Goal: Transaction & Acquisition: Obtain resource

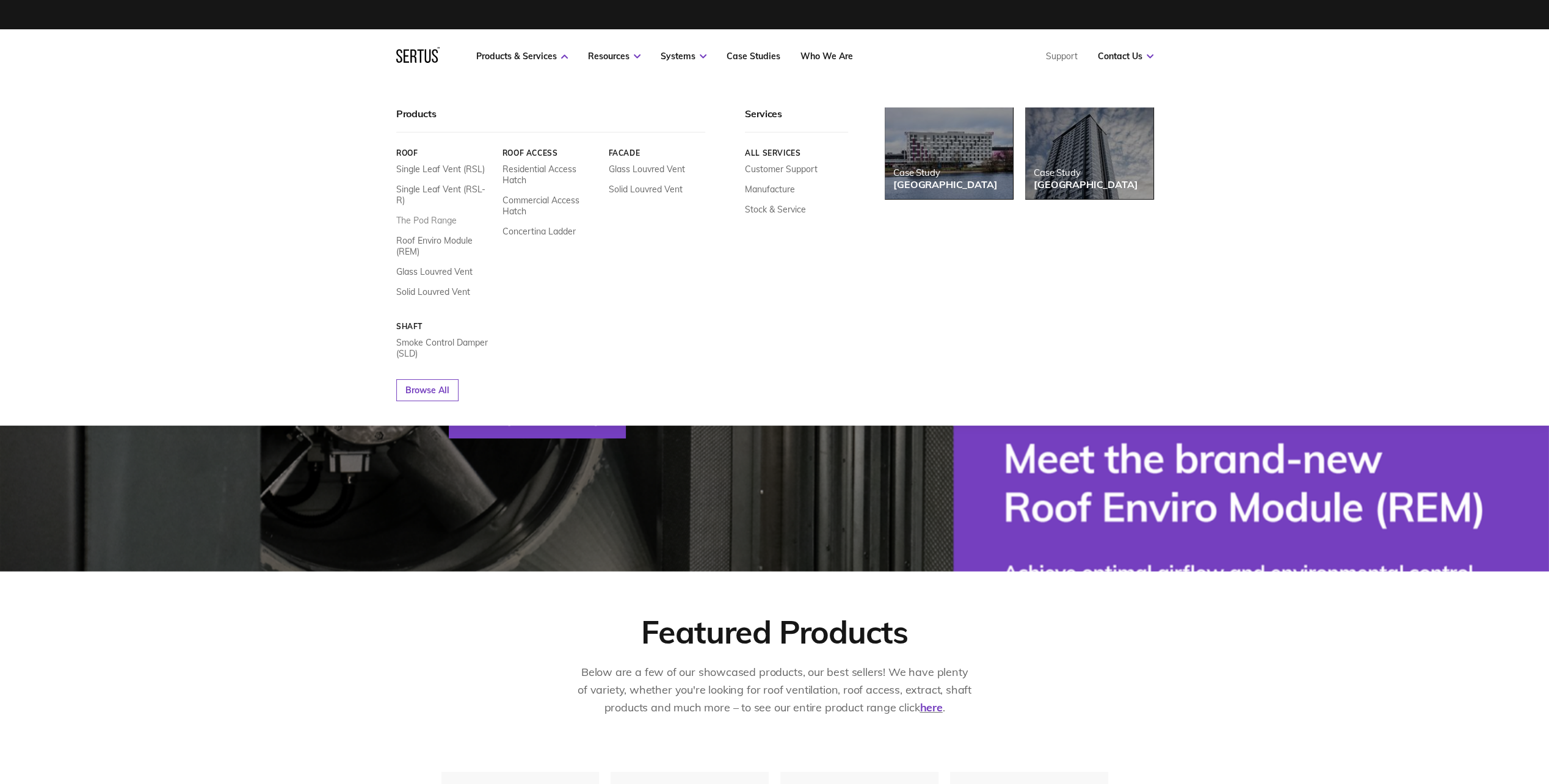
click at [433, 215] on link "The Pod Range" at bounding box center [427, 220] width 60 height 11
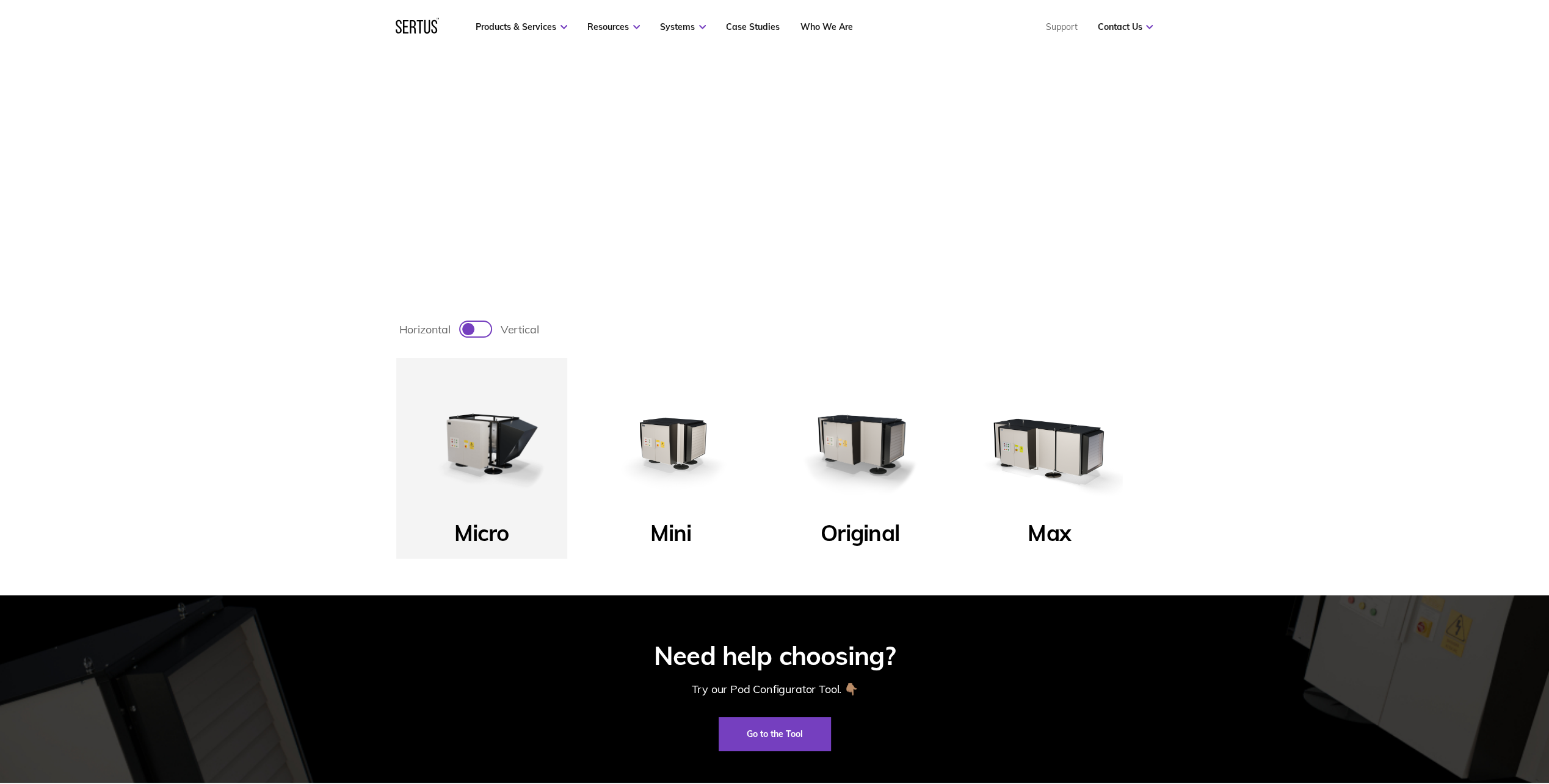
scroll to position [427, 0]
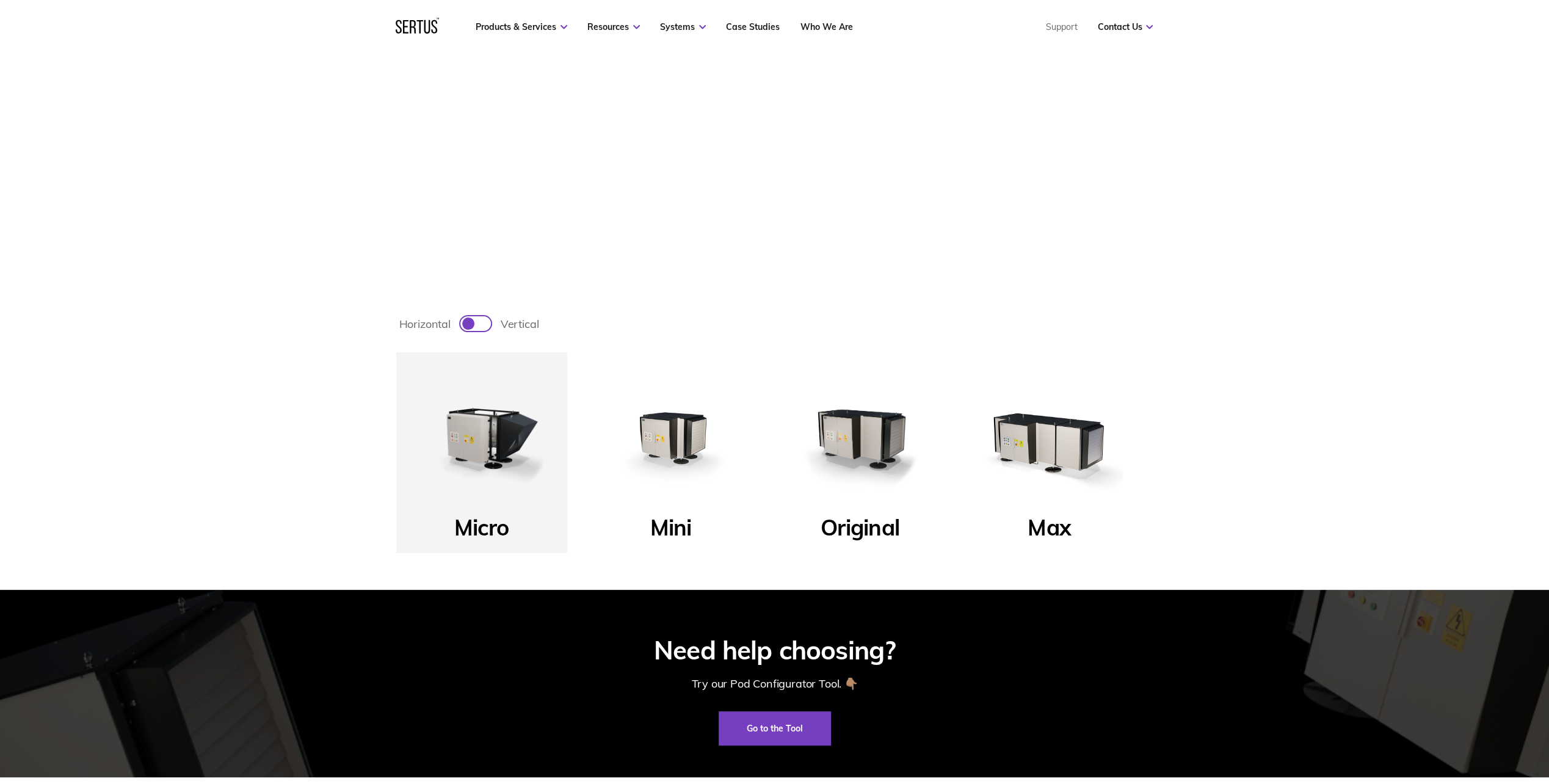
click at [662, 431] on img at bounding box center [671, 438] width 147 height 147
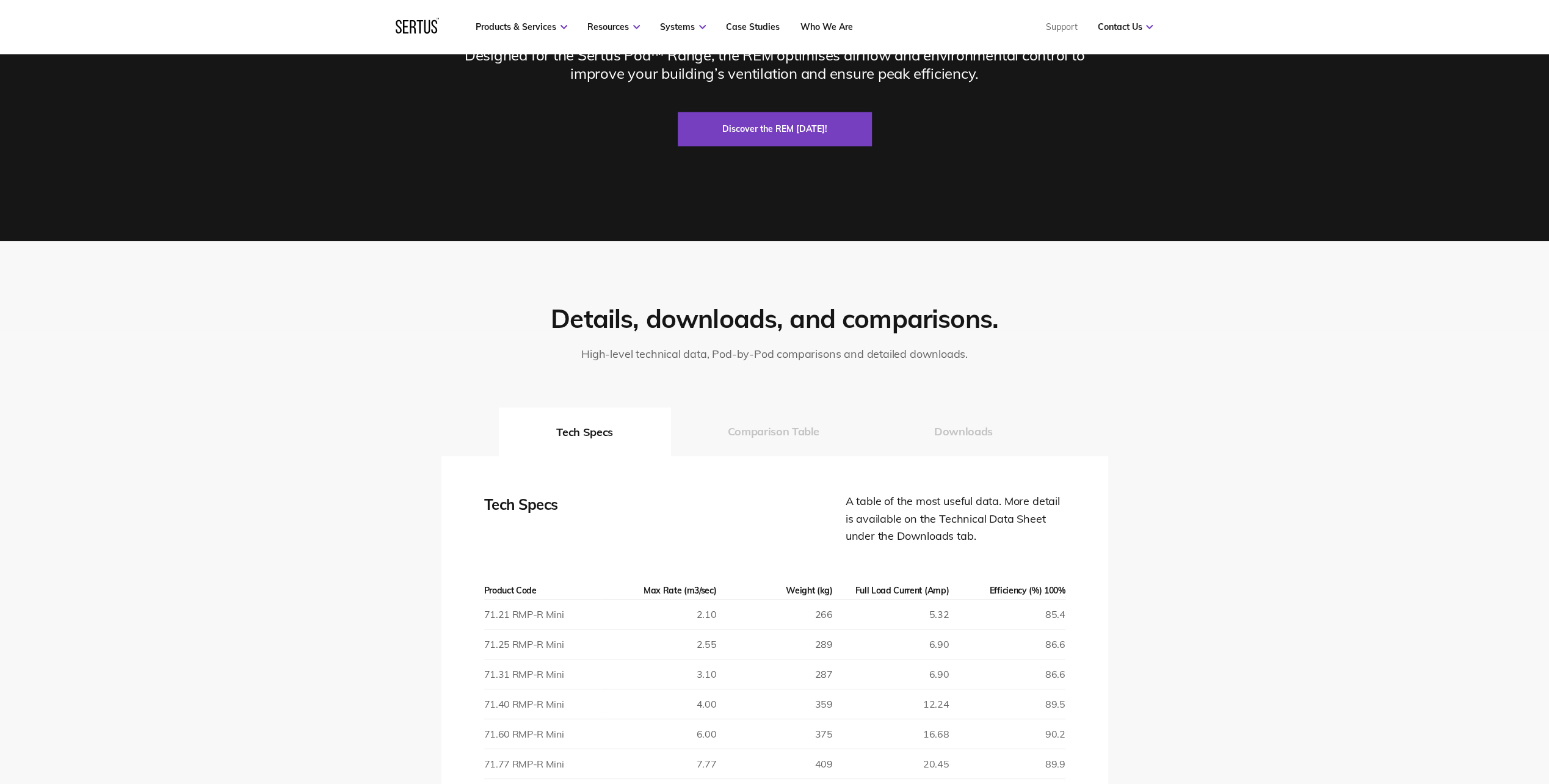
scroll to position [2197, 0]
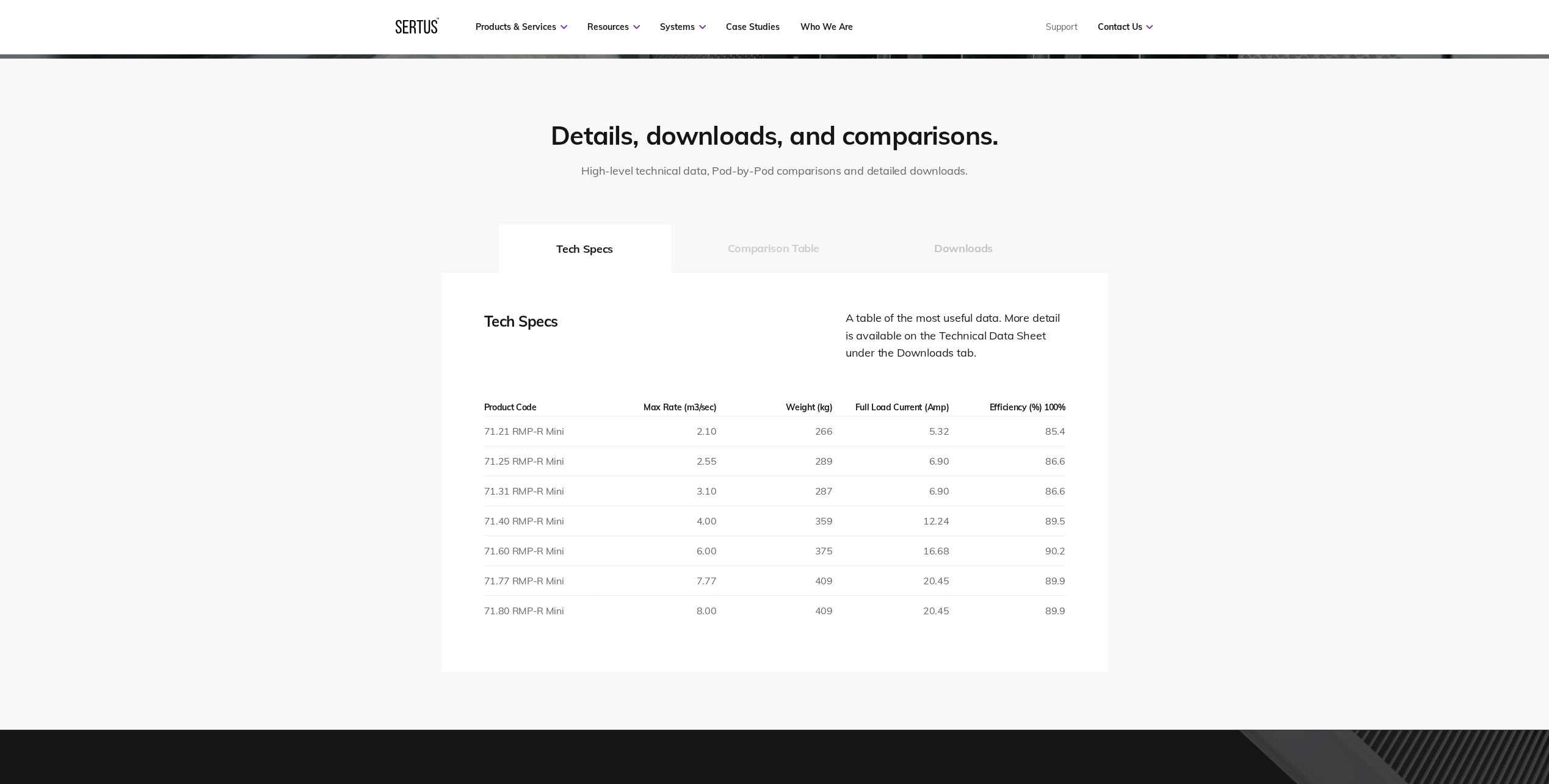
click at [762, 273] on div "Tech Specs A table of the most useful data. More detail is available on the Tec…" at bounding box center [774, 472] width 667 height 399
click at [753, 237] on button "Comparison Table" at bounding box center [774, 248] width 206 height 49
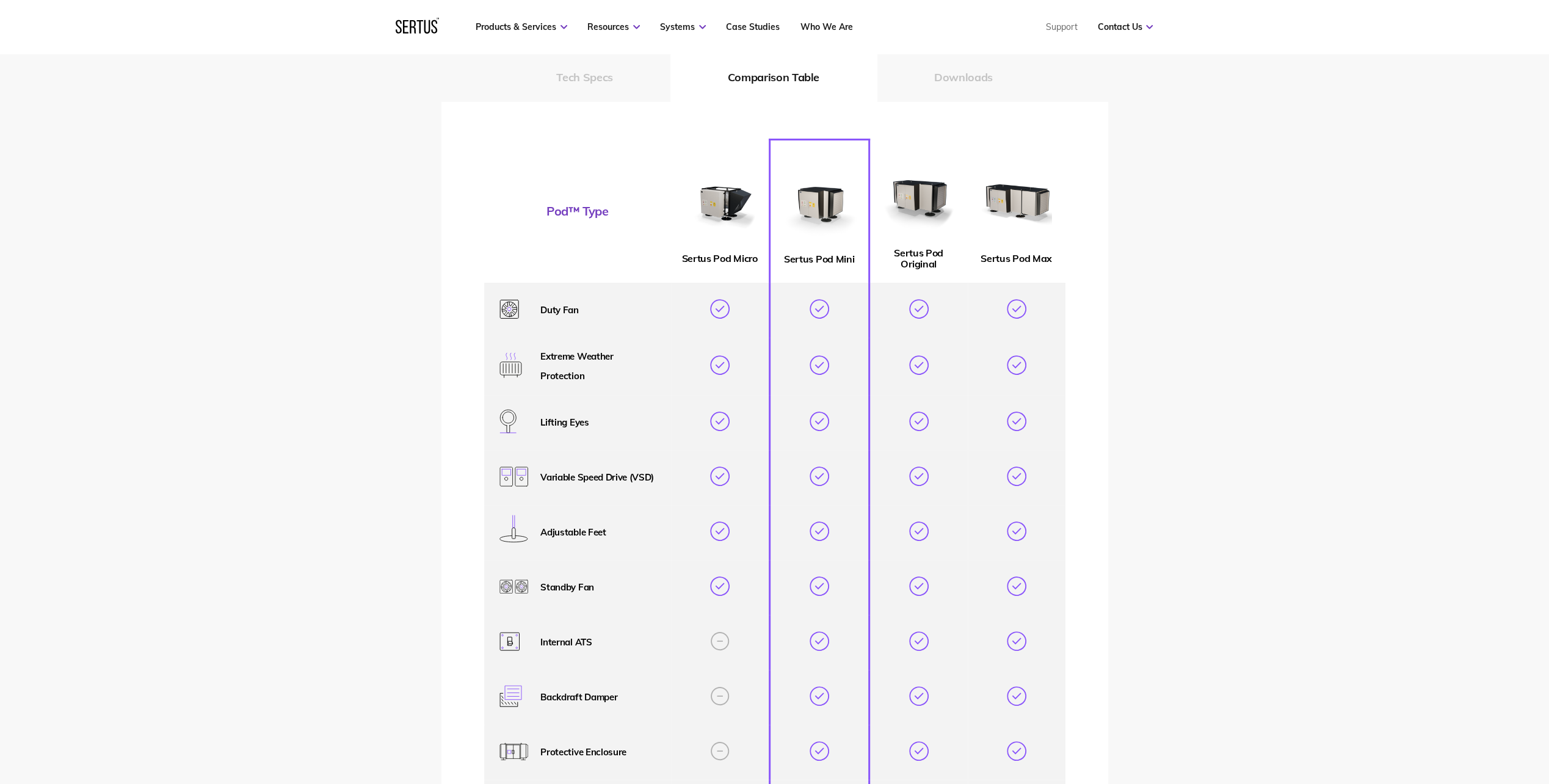
scroll to position [2442, 0]
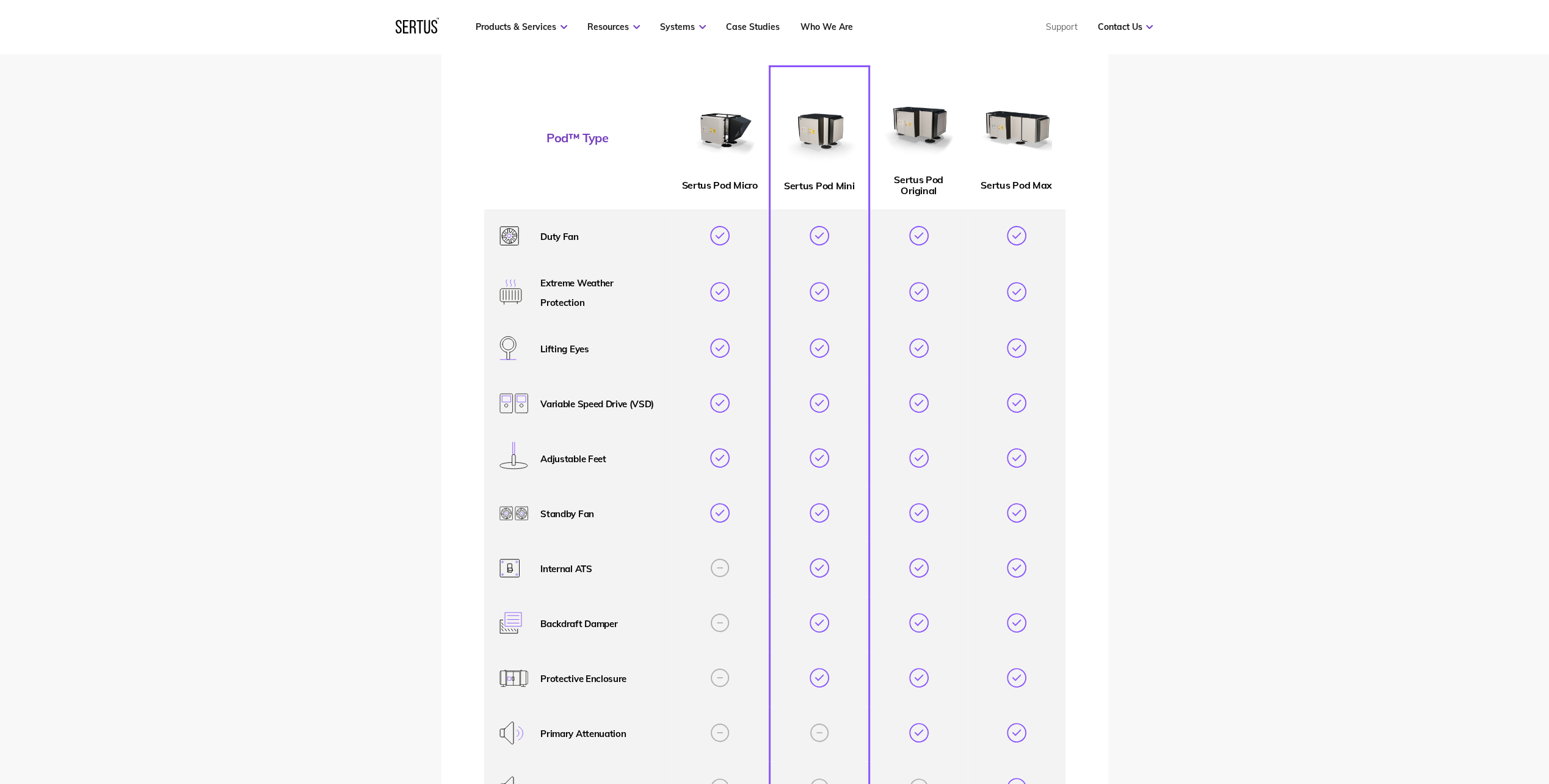
click at [909, 158] on img at bounding box center [919, 121] width 91 height 91
click at [915, 214] on td at bounding box center [918, 237] width 99 height 55
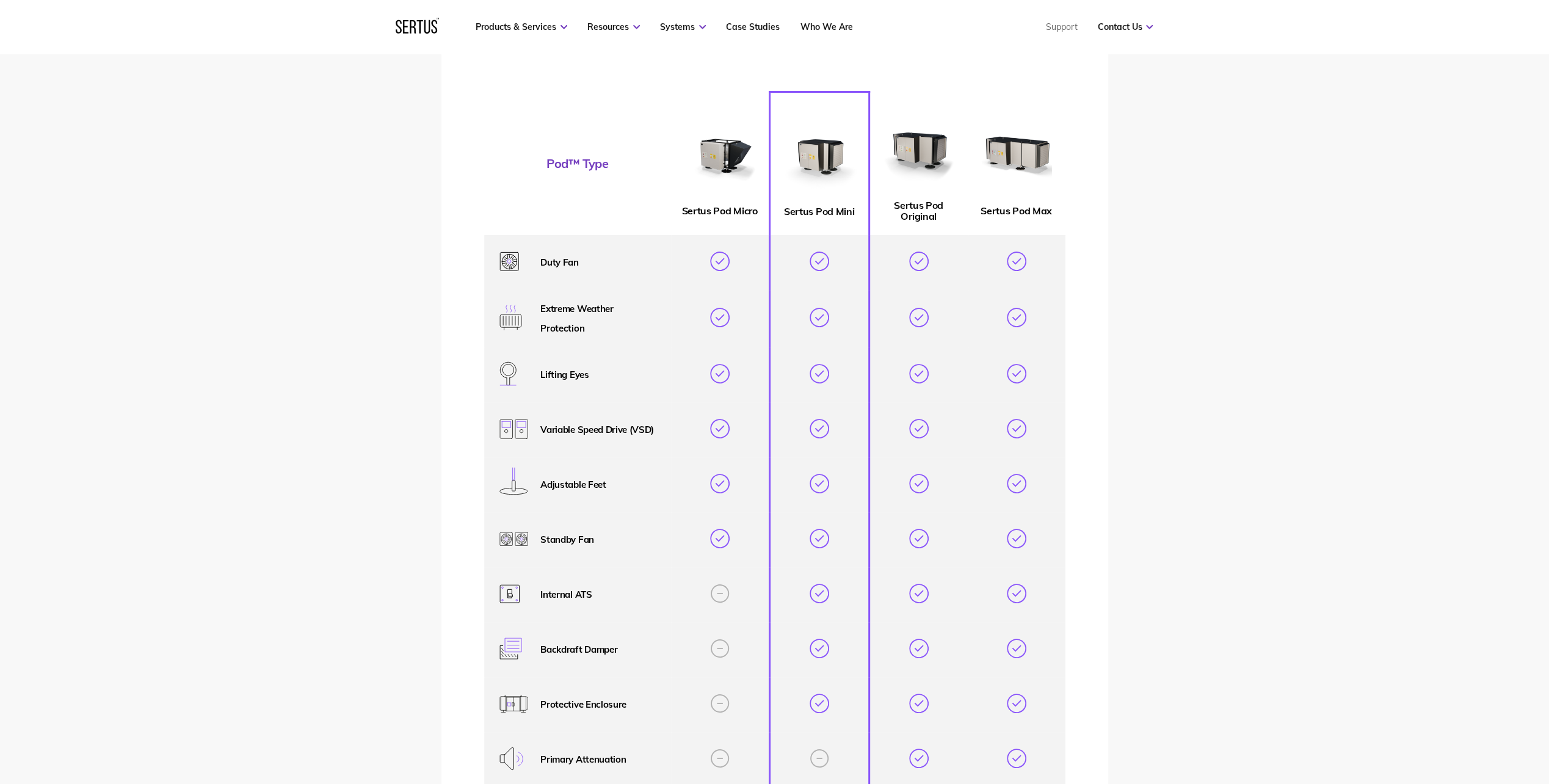
scroll to position [2258, 0]
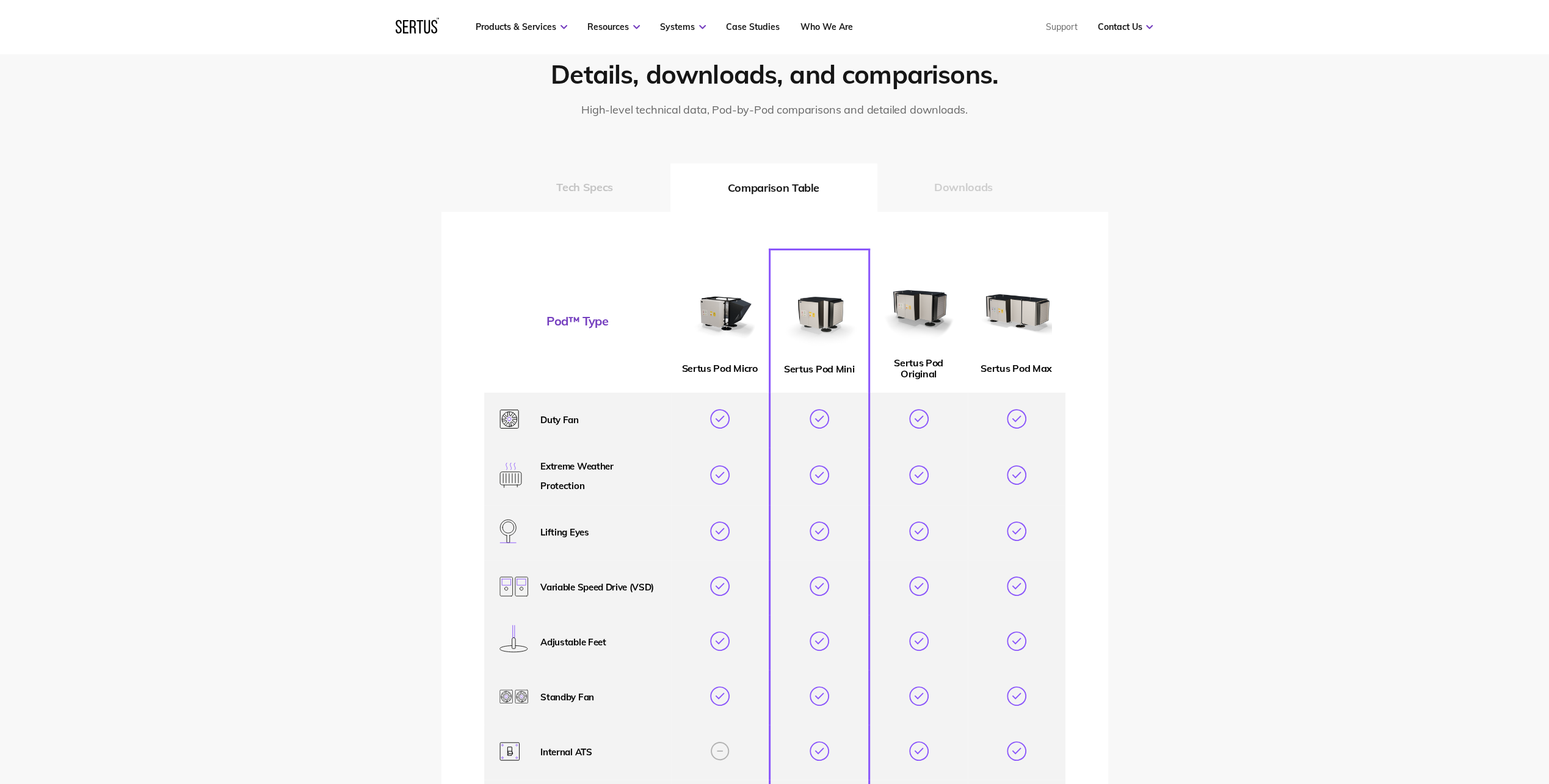
click at [989, 189] on button "Downloads" at bounding box center [963, 187] width 173 height 49
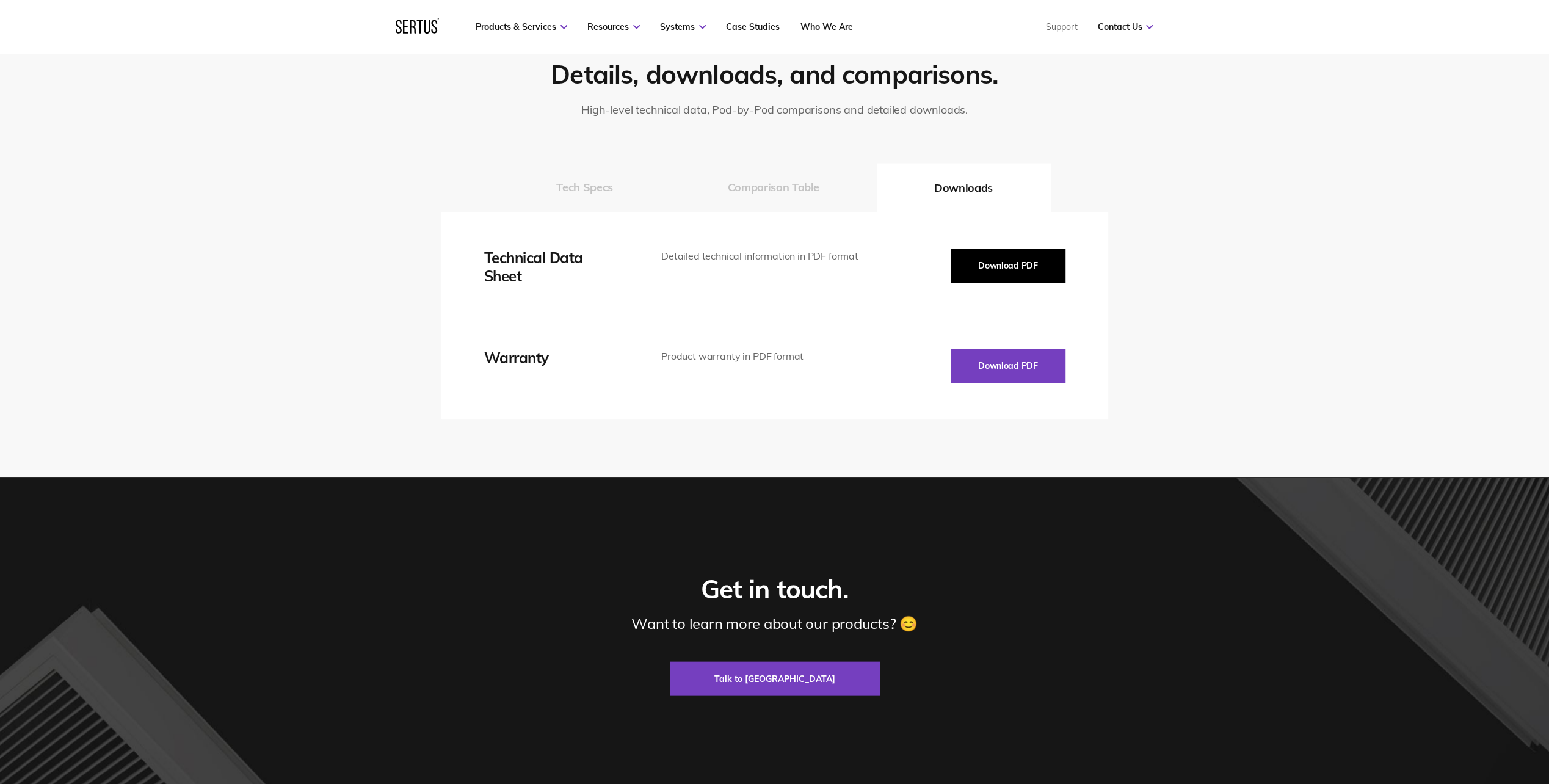
click at [980, 267] on button "Download PDF" at bounding box center [1008, 265] width 115 height 34
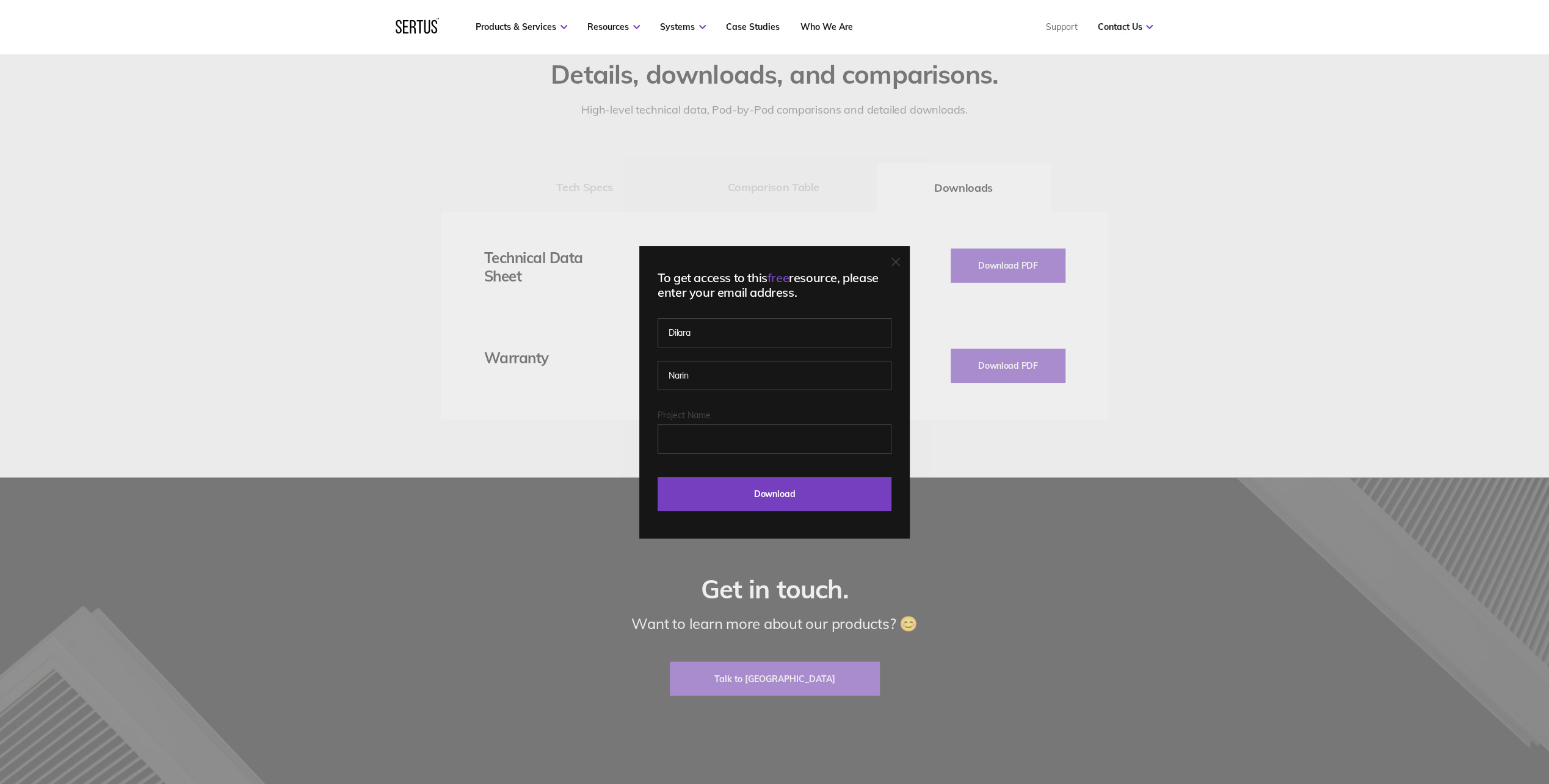
click at [701, 466] on fieldset "Project Name" at bounding box center [774, 441] width 234 height 63
click at [697, 443] on input "Project Name" at bounding box center [774, 439] width 234 height 29
click at [707, 438] on input "Project Name" at bounding box center [774, 439] width 234 height 29
click at [740, 397] on fieldset "[PERSON_NAME]" at bounding box center [774, 367] width 234 height 85
click at [710, 444] on input "Project Name" at bounding box center [774, 439] width 234 height 29
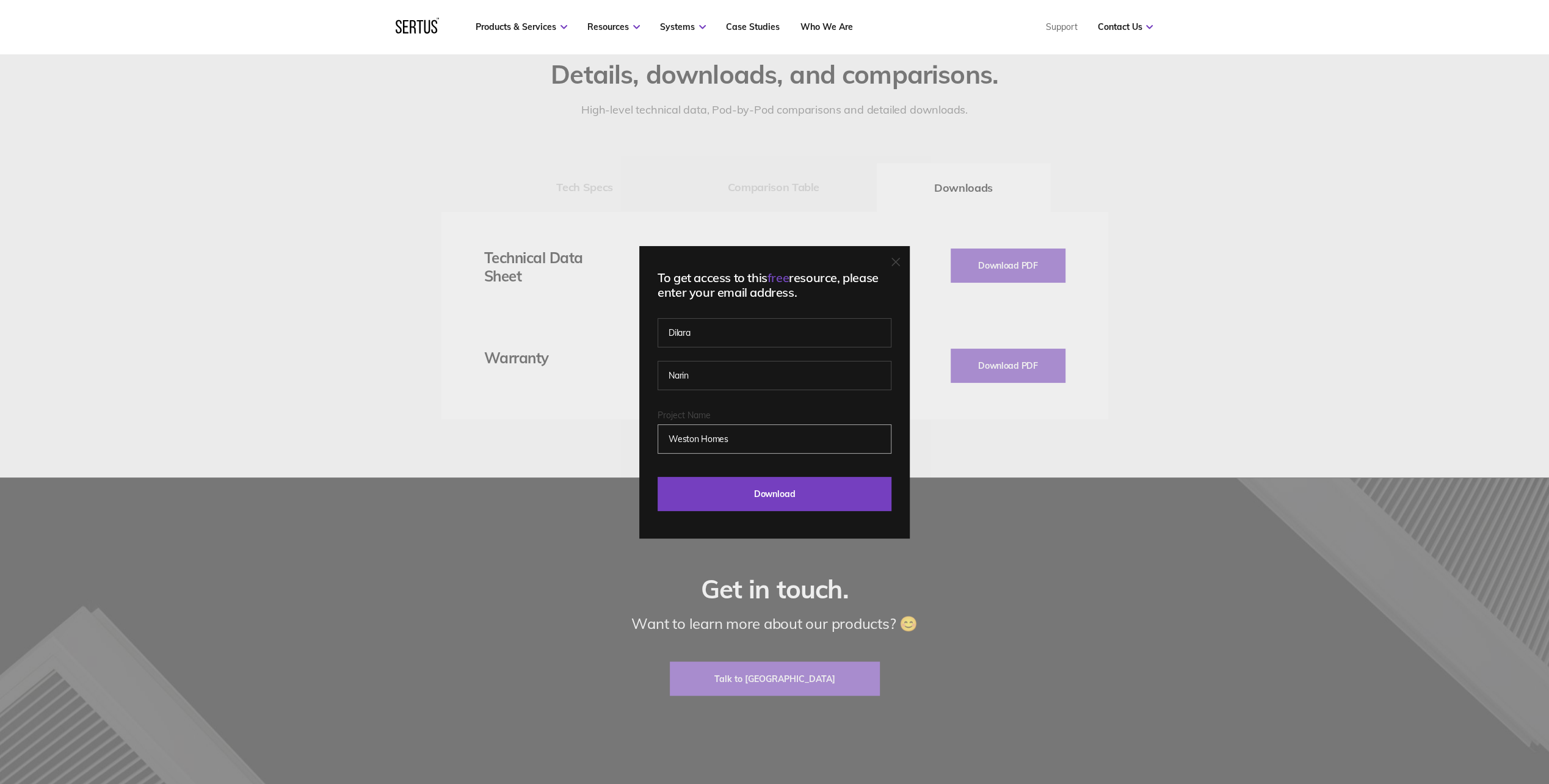
type input "Weston Homes"
click at [717, 511] on div "To get access to this free resource, please enter your email address. [PERSON_N…" at bounding box center [774, 392] width 270 height 293
click at [717, 500] on input "Download" at bounding box center [774, 494] width 234 height 34
